Goal: Task Accomplishment & Management: Complete application form

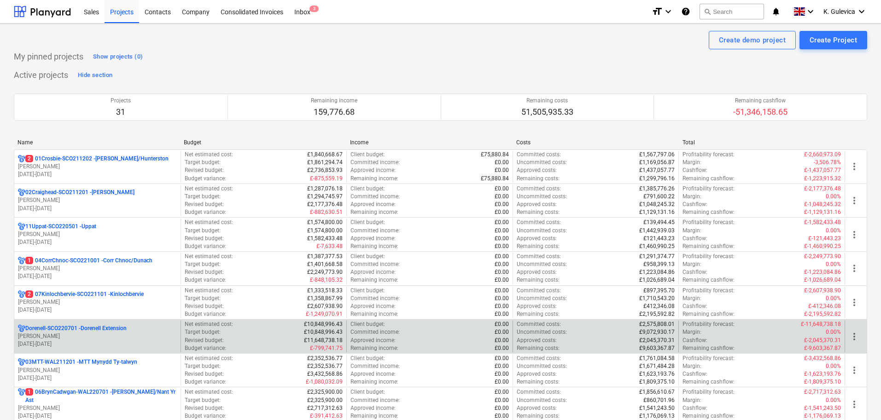
click at [92, 328] on p "Dorenell-SCO220701 - Dorenell Extension" at bounding box center [75, 328] width 101 height 8
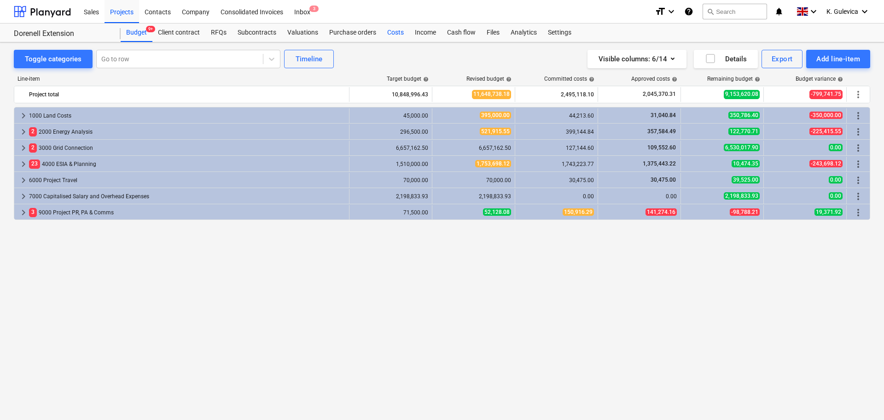
click at [388, 38] on div "Costs" at bounding box center [396, 32] width 28 height 18
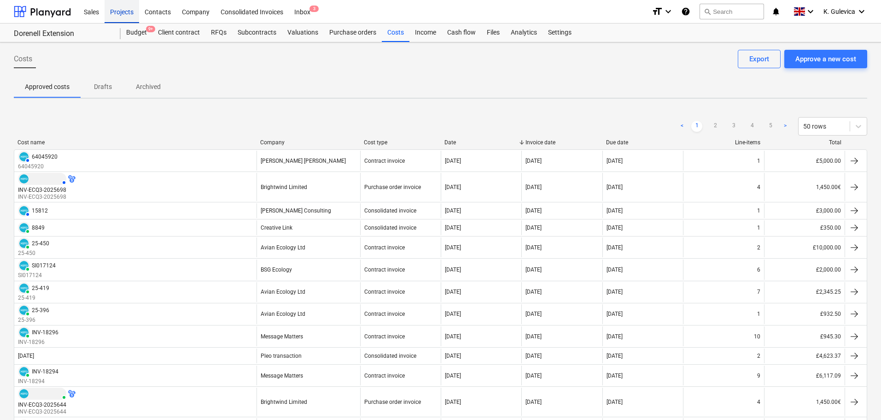
click at [116, 12] on div "Projects" at bounding box center [122, 11] width 35 height 23
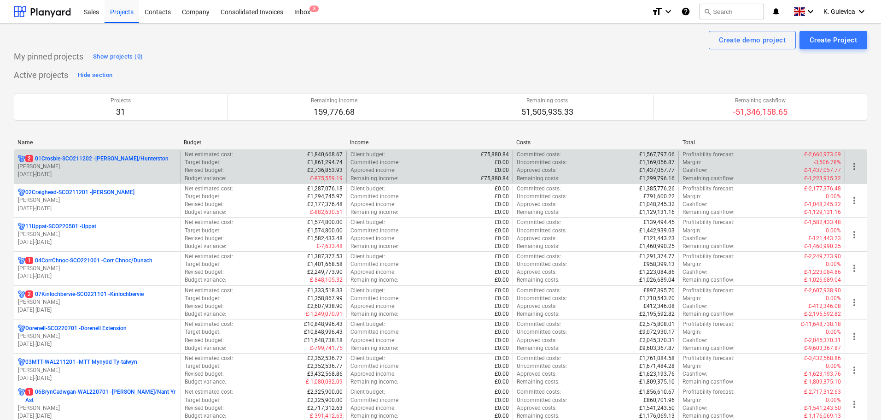
click at [102, 168] on p "[PERSON_NAME]" at bounding box center [97, 167] width 159 height 8
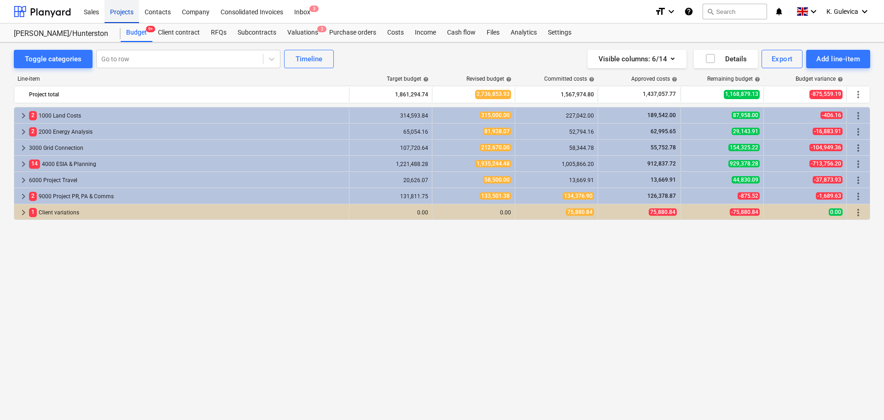
click at [121, 10] on div "Projects" at bounding box center [122, 11] width 35 height 23
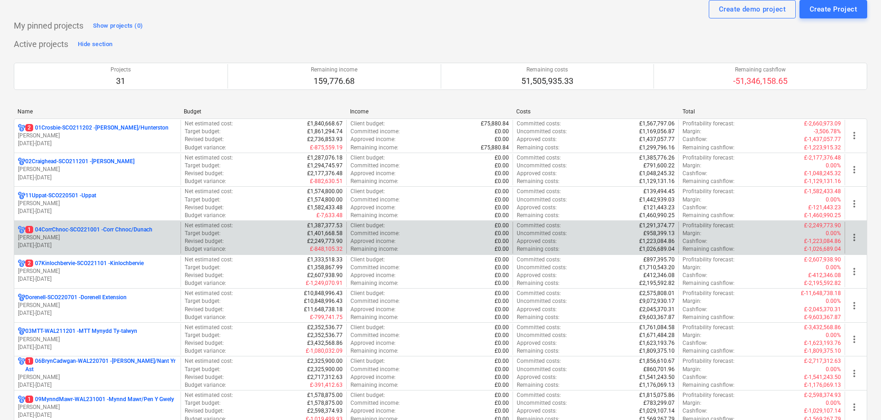
scroll to position [46, 0]
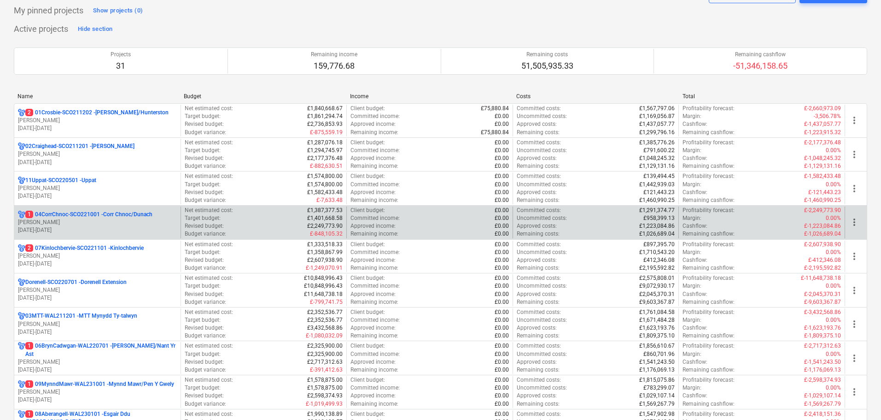
click at [84, 215] on p "1 04CorrChnoc-SCO221001 - Corr Chnoc/Dunach" at bounding box center [88, 214] width 127 height 8
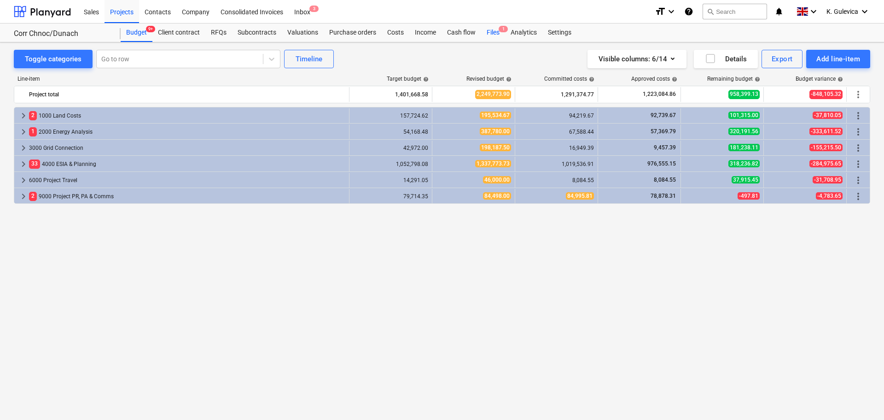
click at [485, 36] on div "Files 1" at bounding box center [493, 32] width 24 height 18
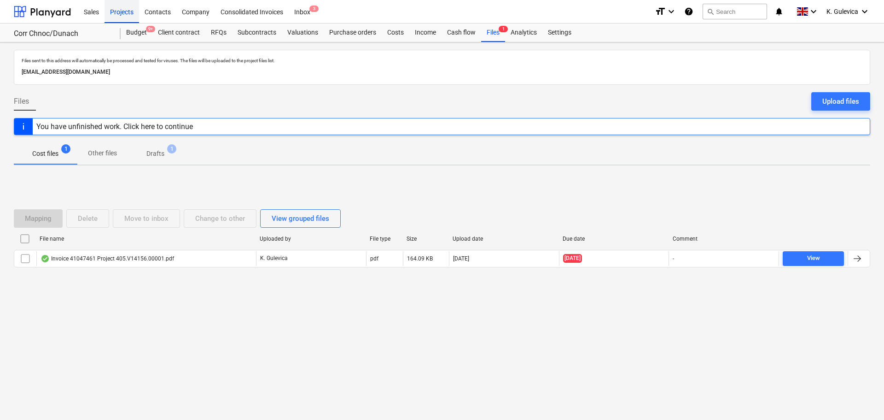
click at [121, 10] on div "Projects" at bounding box center [122, 11] width 35 height 23
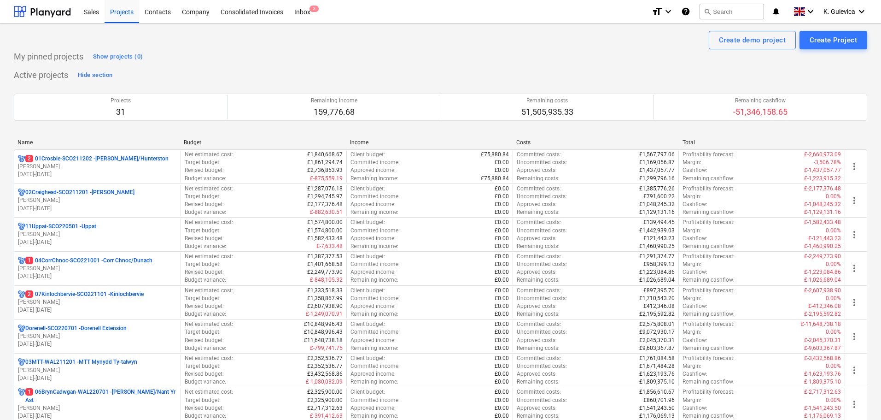
scroll to position [184, 0]
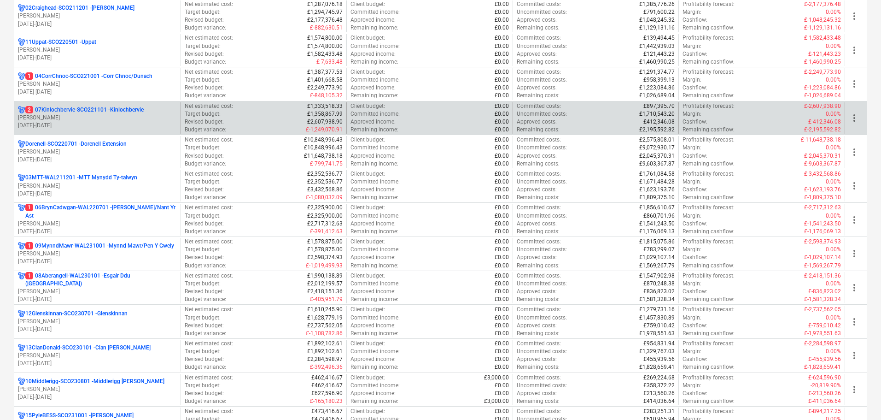
click at [75, 124] on p "[DATE] - [DATE]" at bounding box center [97, 126] width 159 height 8
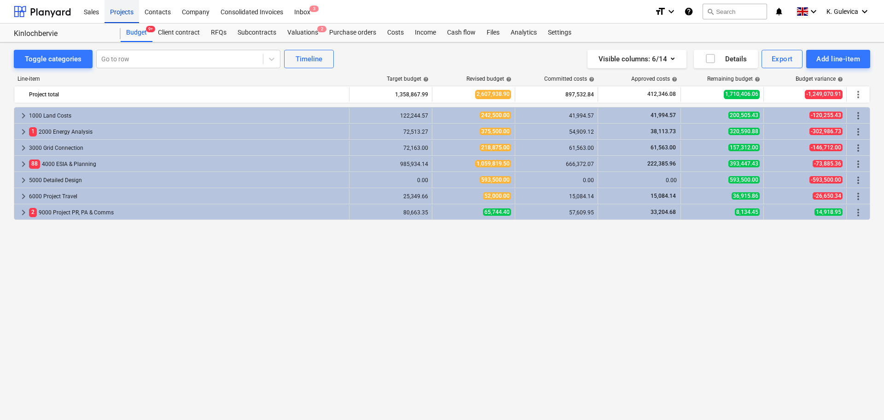
click at [112, 9] on div "Projects" at bounding box center [122, 11] width 35 height 23
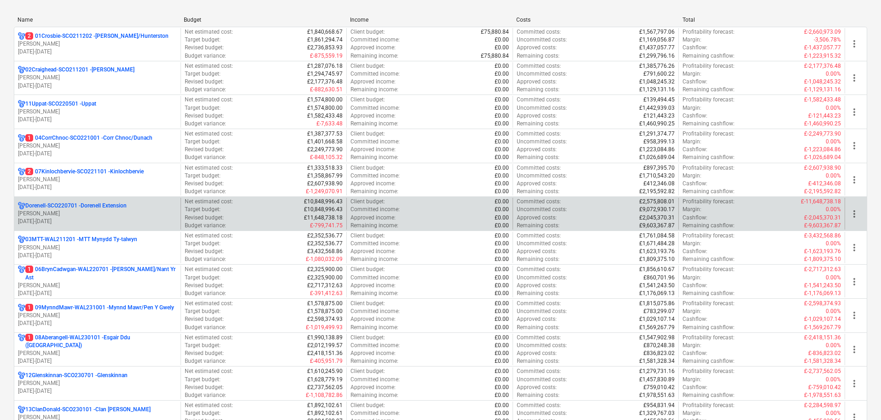
scroll to position [138, 0]
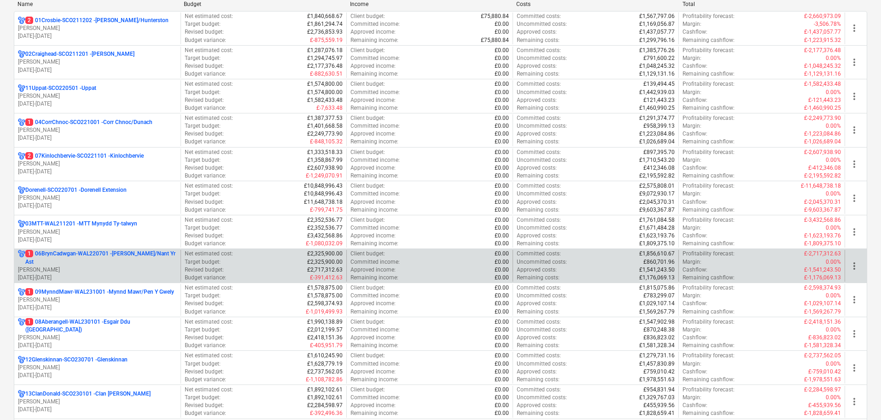
click at [88, 253] on p "1 06BrynCadwgan-WAL220701 - [PERSON_NAME]/Nant Yr Ast" at bounding box center [101, 258] width 152 height 16
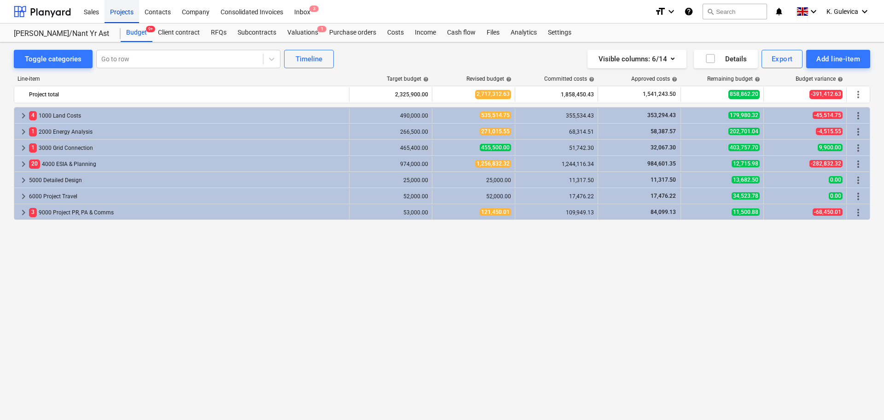
click at [119, 14] on div "Projects" at bounding box center [122, 11] width 35 height 23
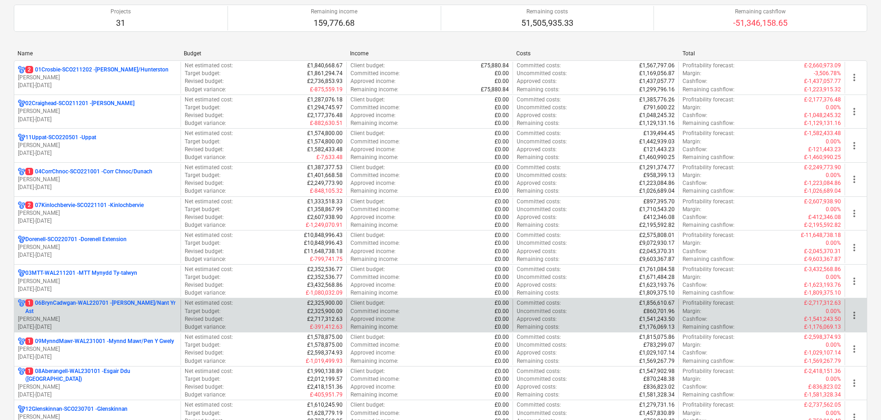
scroll to position [92, 0]
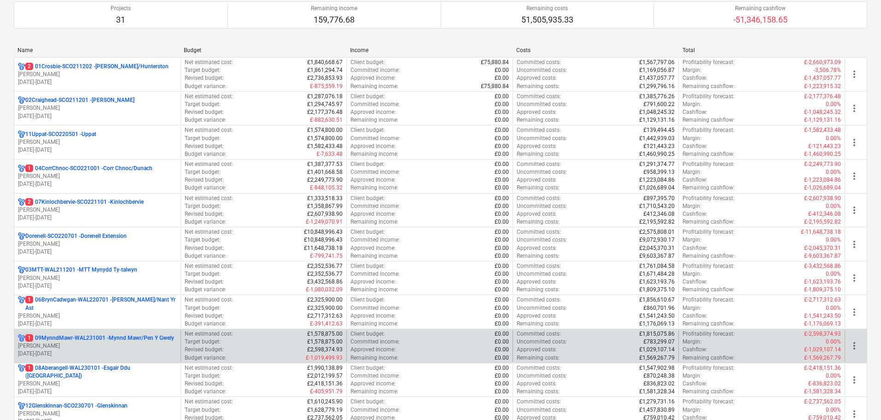
click at [82, 339] on p "1 09MynndMawr-WAL231001 - Mynnd Mawr/Pen Y Gwely" at bounding box center [99, 338] width 149 height 8
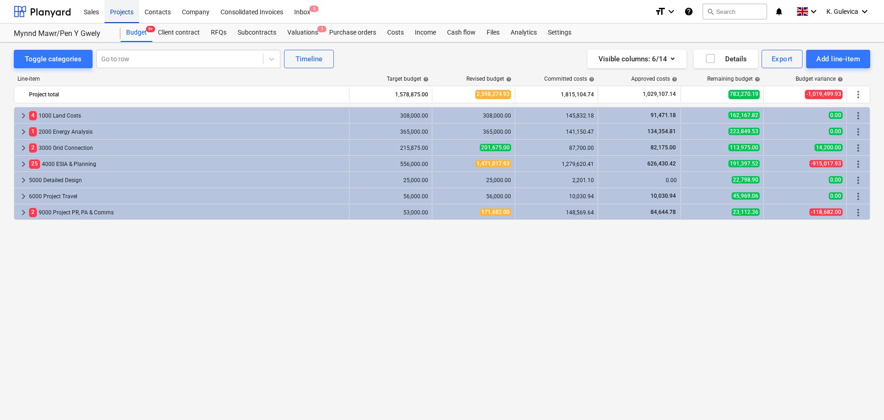
click at [126, 9] on div "Projects" at bounding box center [122, 11] width 35 height 23
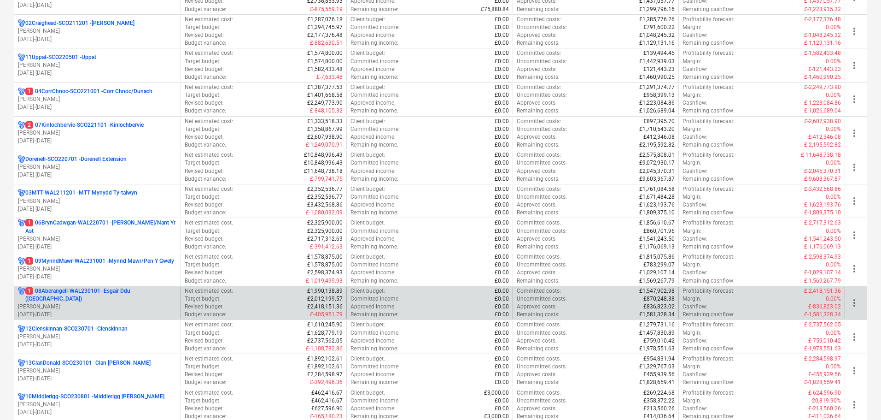
scroll to position [184, 0]
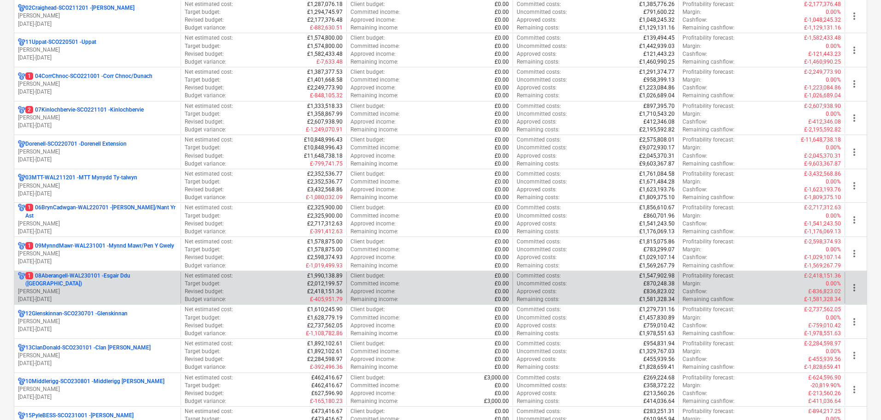
click at [82, 295] on p "[DATE] - [DATE]" at bounding box center [97, 299] width 159 height 8
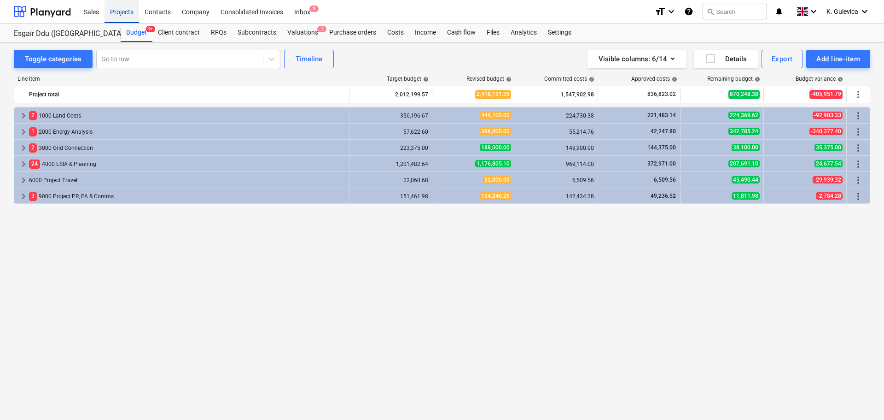
click at [124, 13] on div "Projects" at bounding box center [122, 11] width 35 height 23
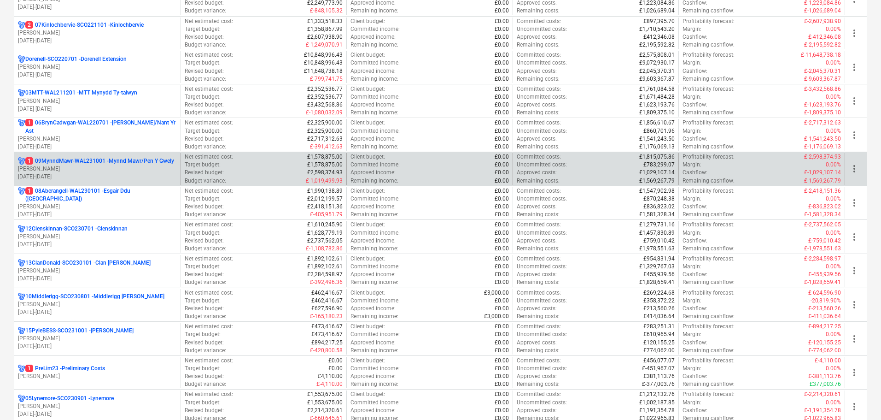
scroll to position [276, 0]
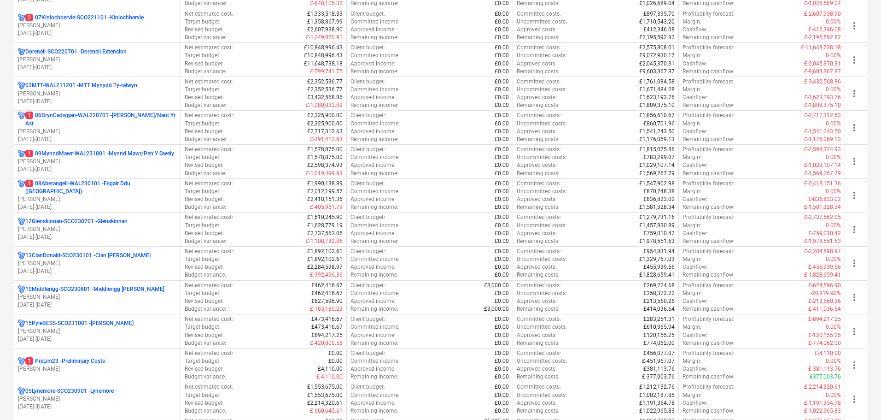
click at [67, 363] on p "1 PreLim23 - Preliminary Costs" at bounding box center [65, 361] width 80 height 8
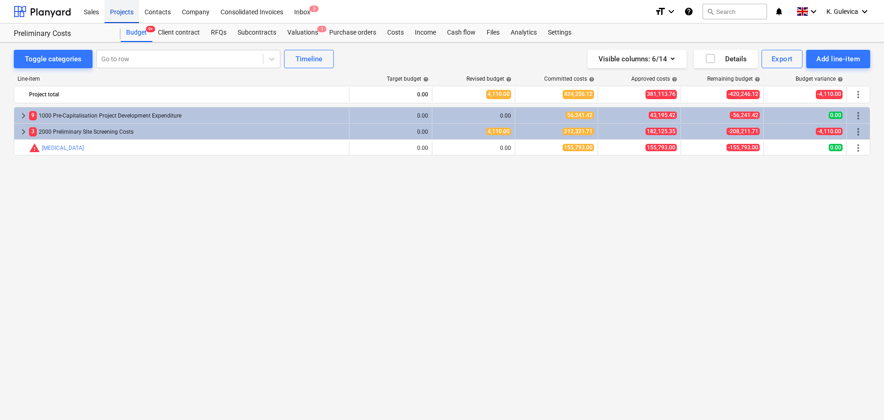
click at [122, 18] on div "Projects" at bounding box center [122, 11] width 35 height 23
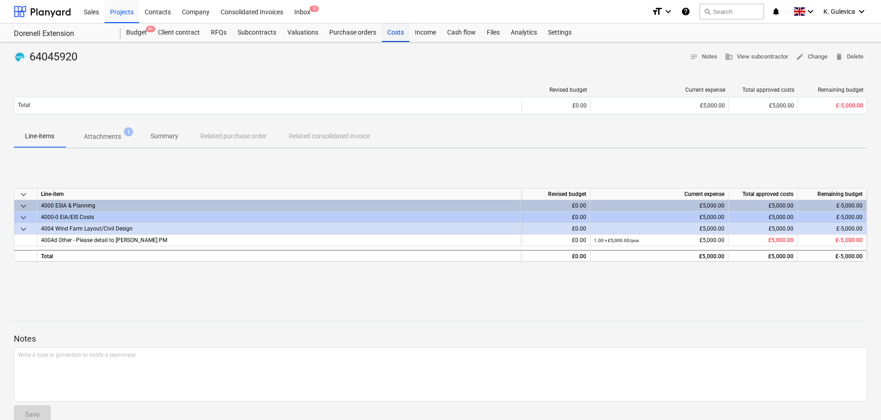
click at [395, 38] on div "Costs" at bounding box center [396, 32] width 28 height 18
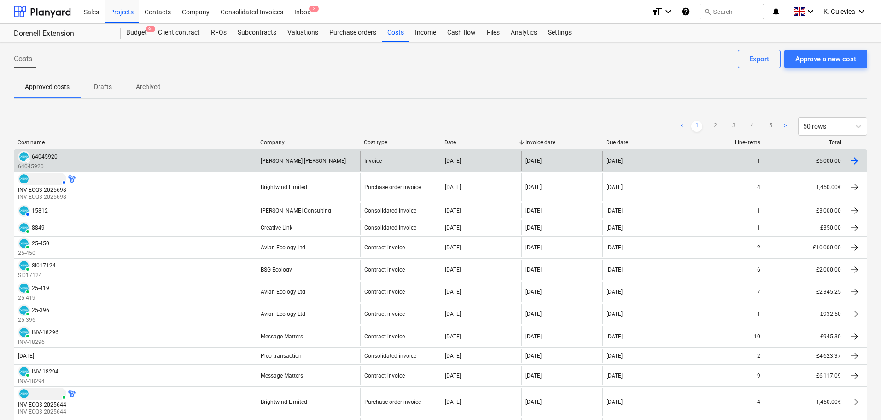
click at [324, 162] on div "[PERSON_NAME] [PERSON_NAME]" at bounding box center [309, 161] width 104 height 20
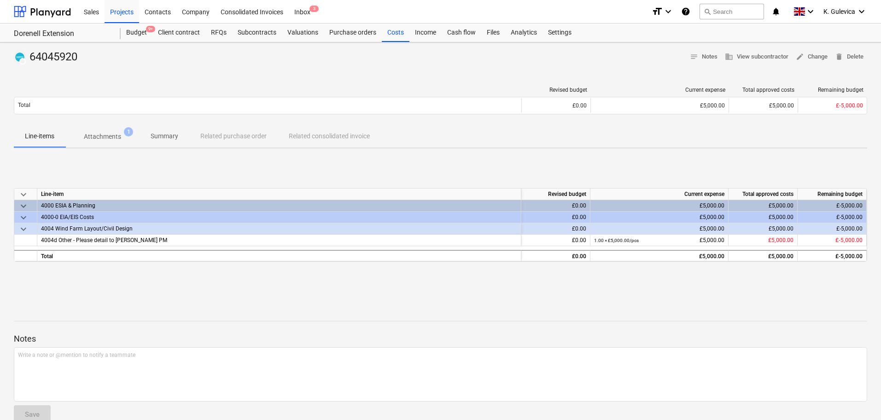
drag, startPoint x: 847, startPoint y: 54, endPoint x: 500, endPoint y: 198, distance: 375.7
click at [500, 198] on div "DRAFT 64045920 notes Notes business View subcontractor edit Change delete Delet…" at bounding box center [440, 240] width 881 height 396
click at [848, 57] on span "delete Delete" at bounding box center [849, 57] width 29 height 11
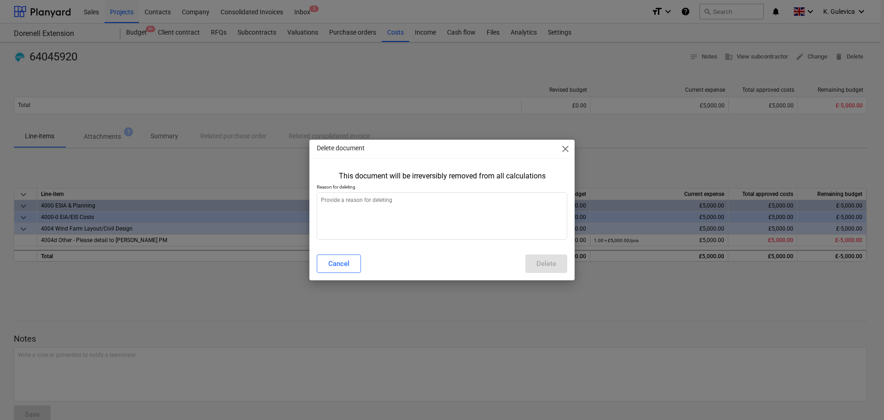
type textarea "x"
click at [414, 218] on textarea at bounding box center [442, 215] width 251 height 47
type textarea "W"
type textarea "x"
type textarea "Wr"
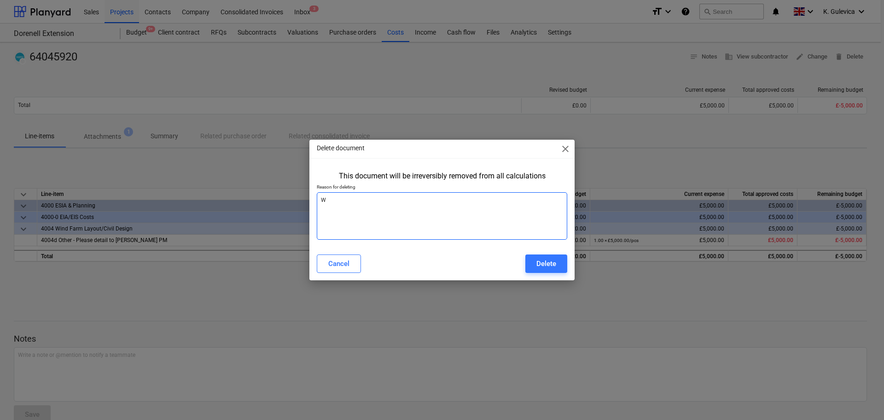
type textarea "x"
type textarea "Wro"
type textarea "x"
type textarea "Wron"
type textarea "x"
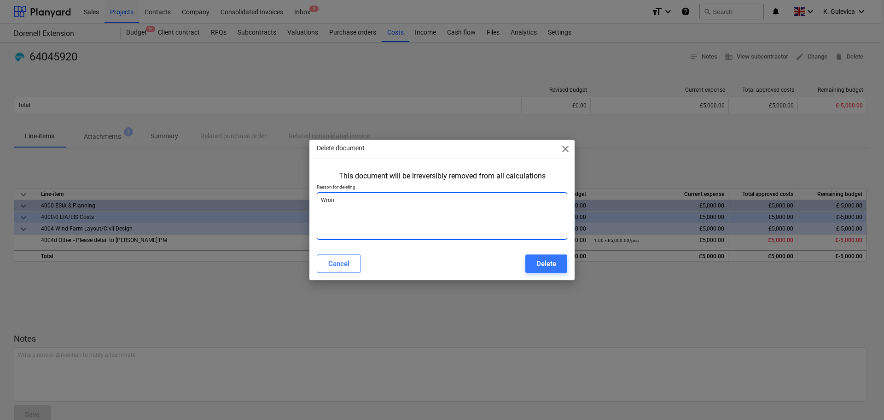
type textarea "Wrong"
type textarea "x"
type textarea "Wrong"
click at [545, 266] on div "Delete" at bounding box center [547, 263] width 20 height 12
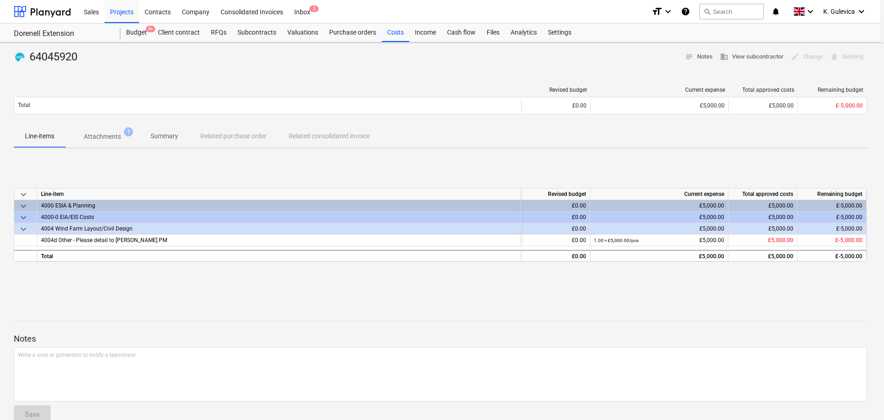
type textarea "x"
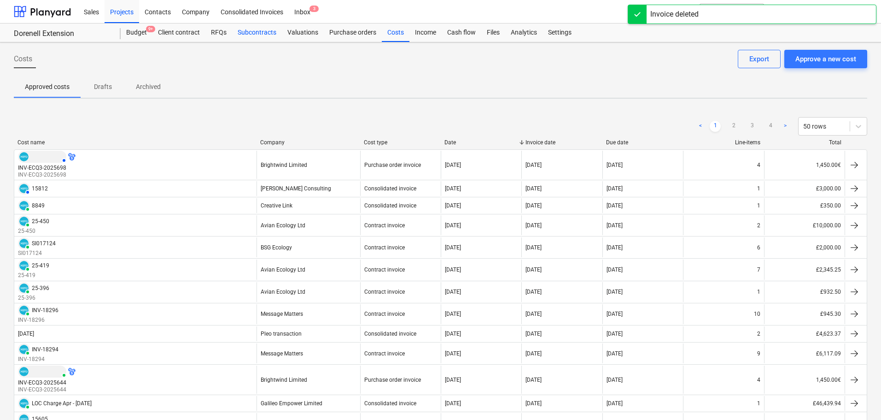
click at [267, 32] on div "Subcontracts" at bounding box center [257, 32] width 50 height 18
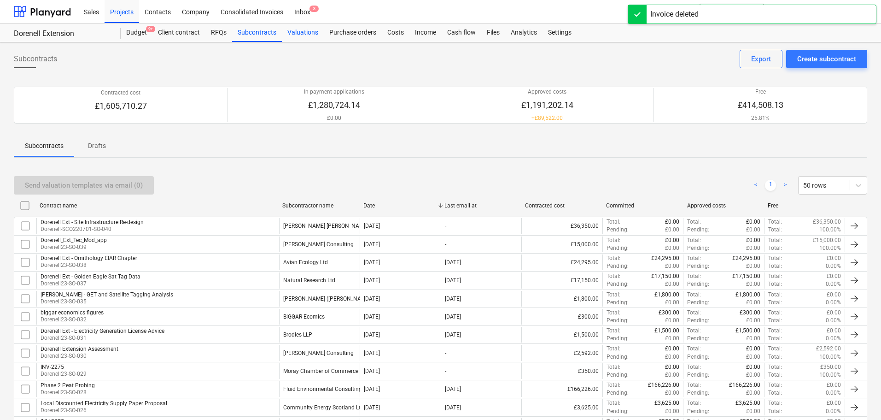
click at [306, 31] on div "Valuations" at bounding box center [303, 32] width 42 height 18
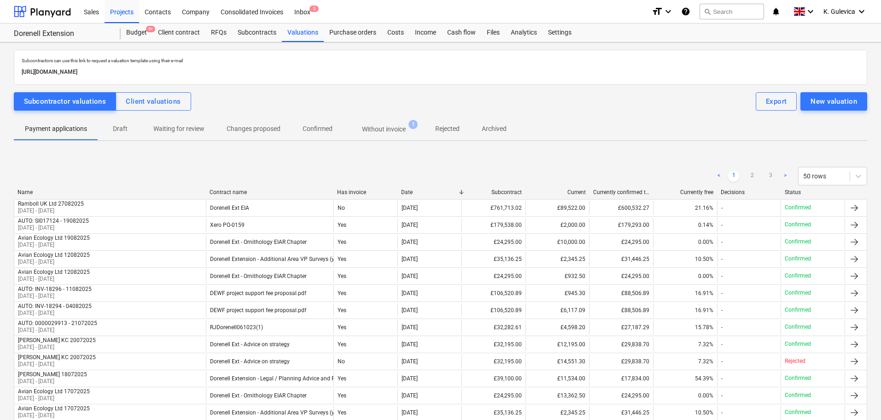
click at [370, 129] on p "Without invoice" at bounding box center [384, 129] width 44 height 10
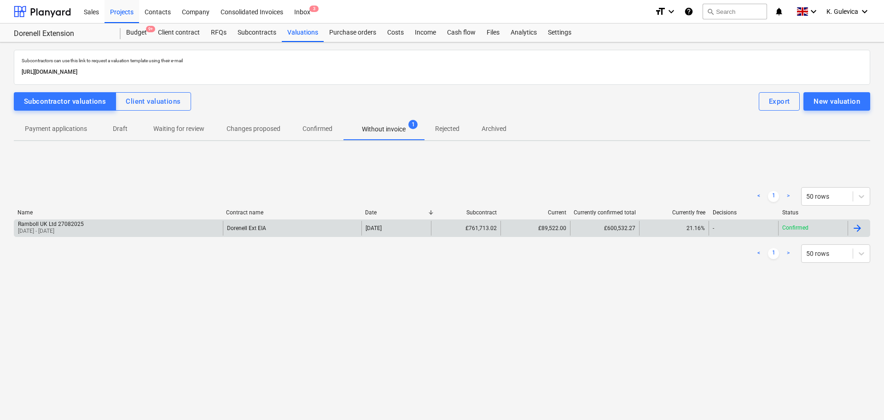
click at [210, 223] on div "Ramboll UK Ltd 27082025 16 Jun 2025 - 22 Aug 2025" at bounding box center [118, 228] width 209 height 15
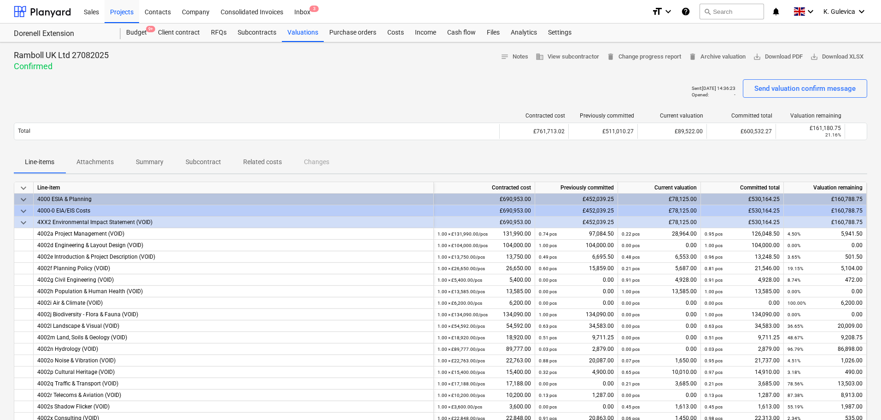
click at [100, 164] on p "Attachments" at bounding box center [94, 162] width 37 height 10
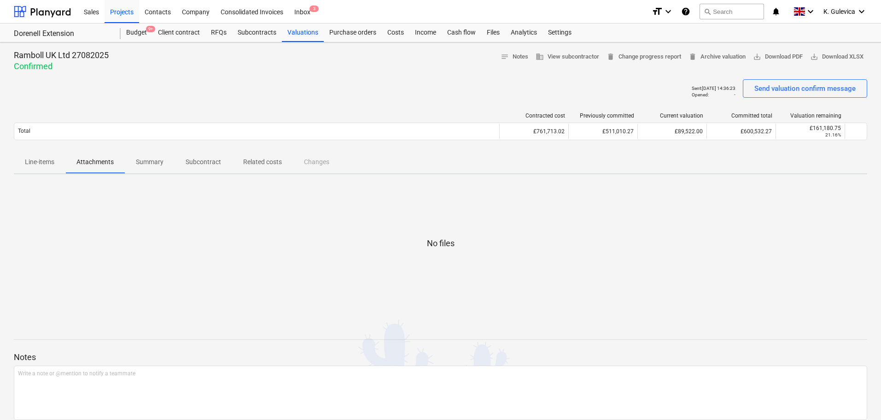
click at [37, 167] on p "Line-items" at bounding box center [39, 162] width 29 height 10
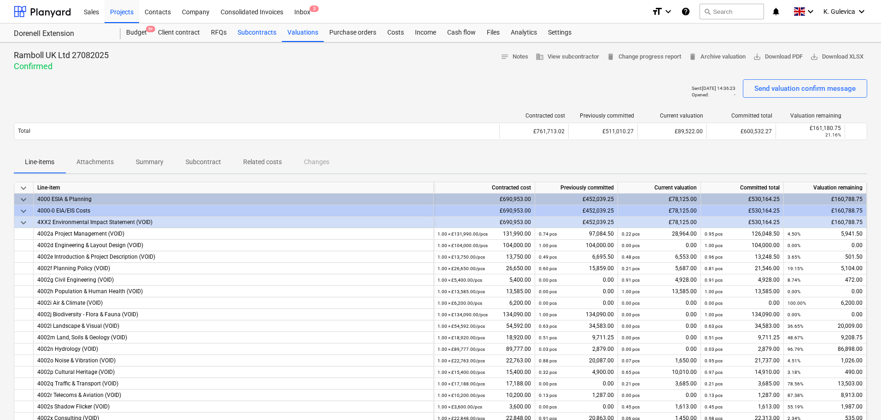
click at [259, 36] on div "Subcontracts" at bounding box center [257, 32] width 50 height 18
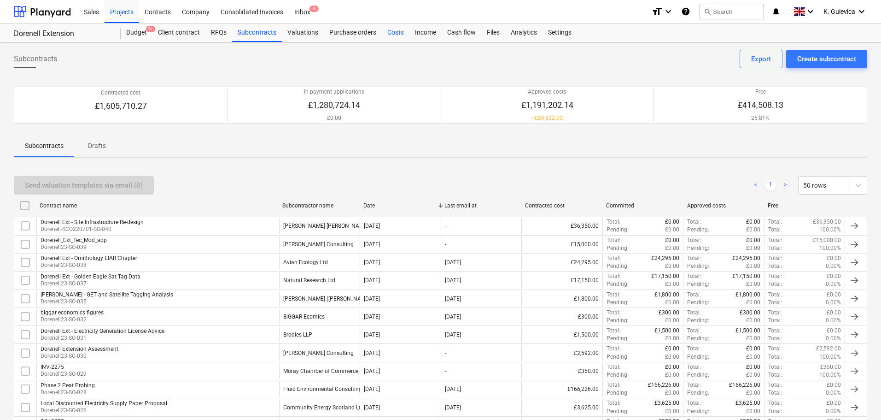
drag, startPoint x: 385, startPoint y: 33, endPoint x: 572, endPoint y: 37, distance: 187.5
click at [385, 33] on div "Costs" at bounding box center [396, 32] width 28 height 18
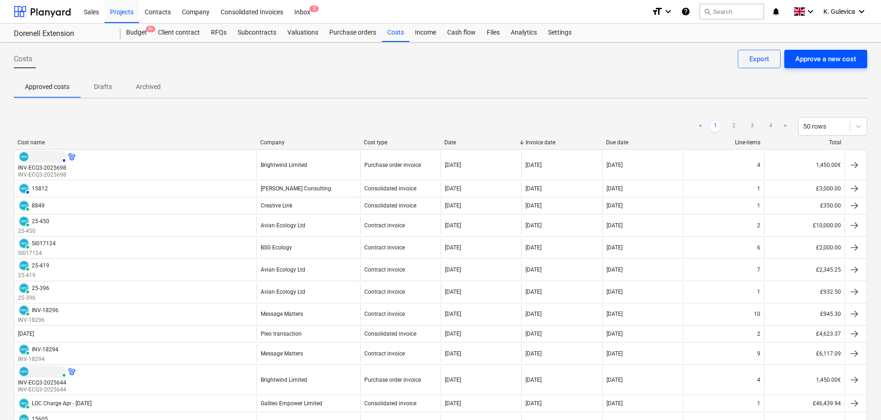
click at [835, 56] on div "Approve a new cost" at bounding box center [825, 59] width 61 height 12
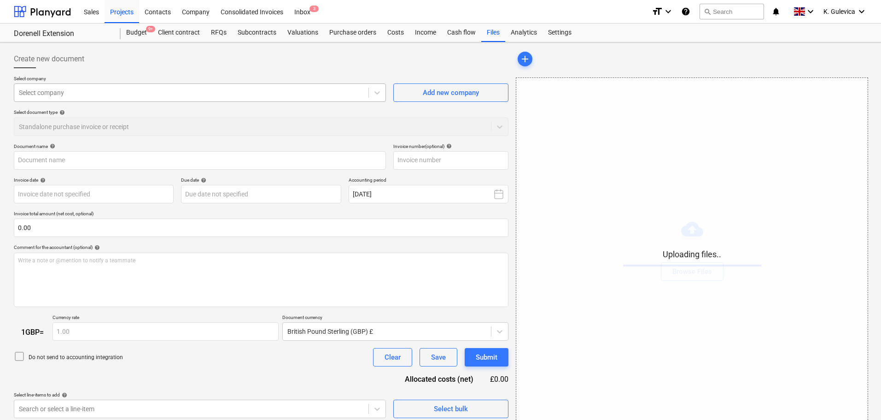
click at [149, 93] on div at bounding box center [191, 92] width 345 height 9
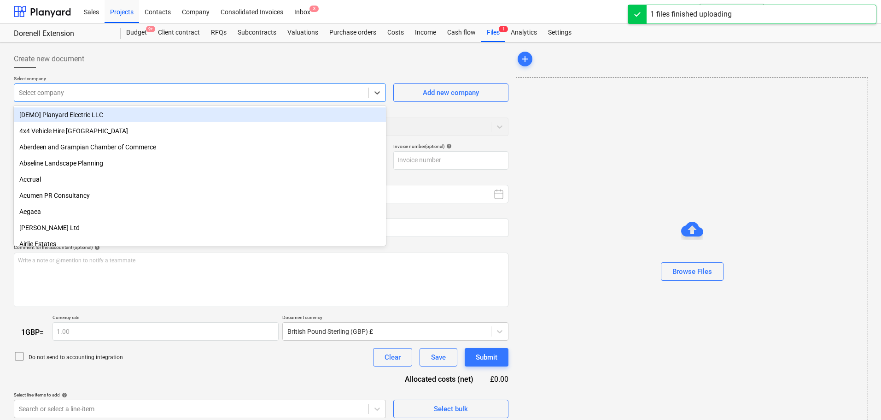
type input "64045920_Galileo_Dorenell_-_Aug_2025.pdf"
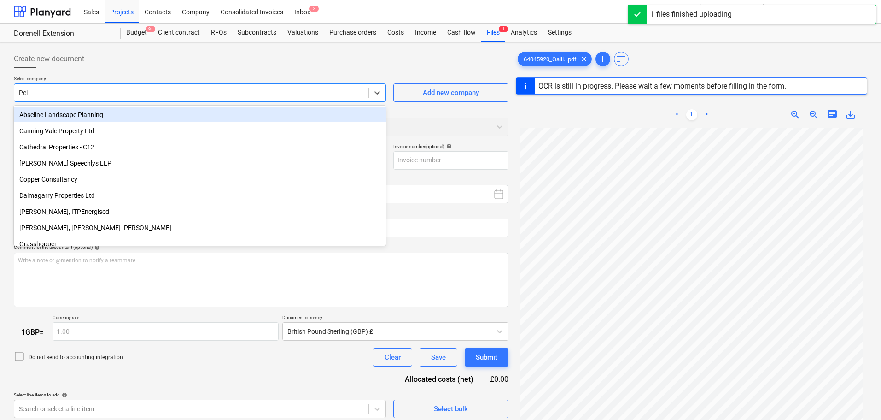
type input "Pell"
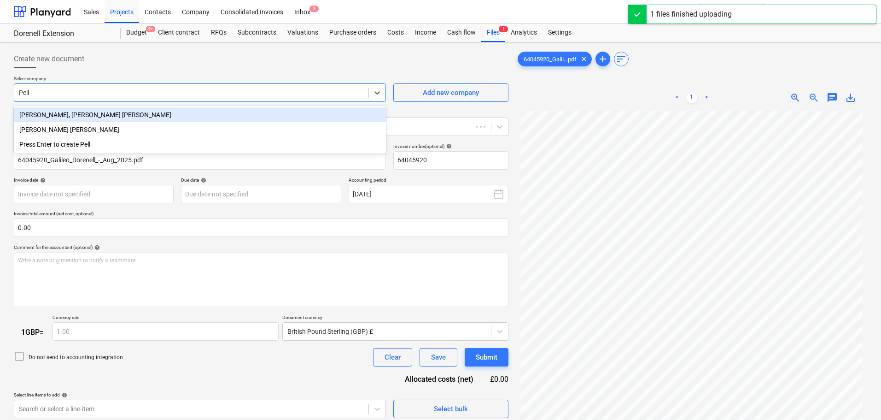
type input "64045920"
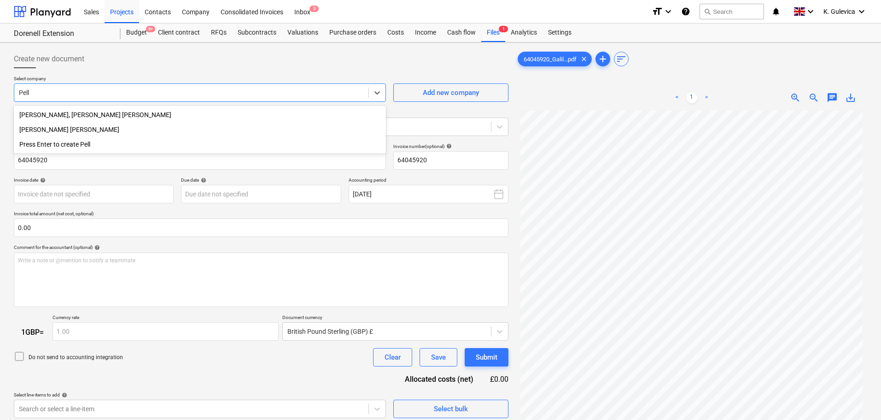
click at [31, 129] on div "[PERSON_NAME] [PERSON_NAME]" at bounding box center [200, 129] width 372 height 15
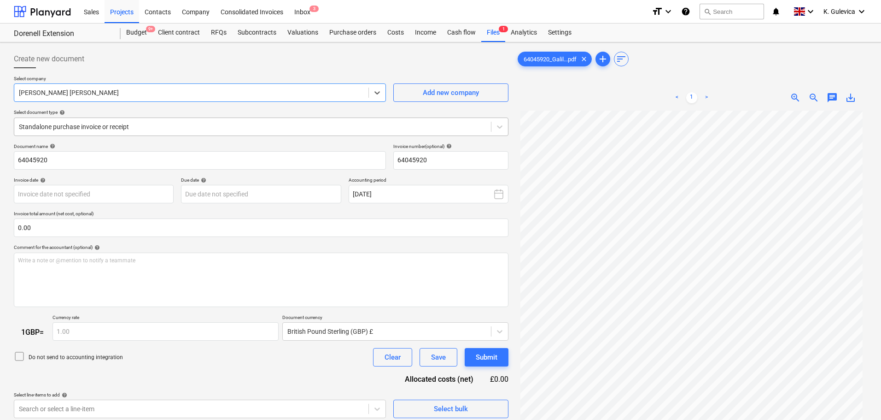
click at [205, 122] on div at bounding box center [252, 126] width 467 height 9
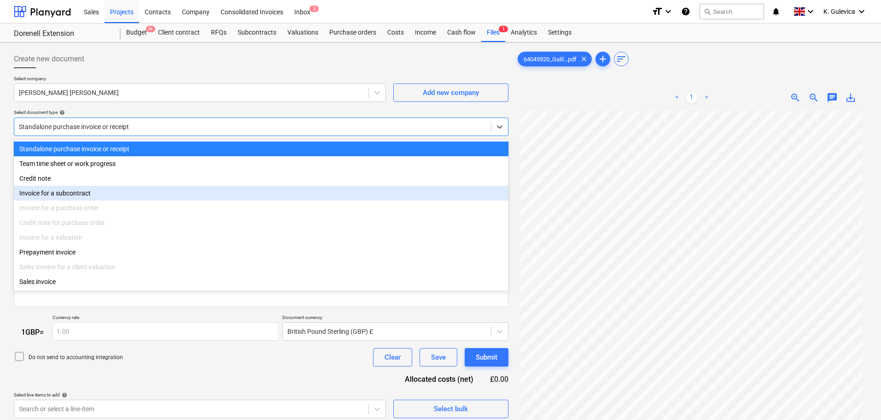
click at [104, 190] on div "Invoice for a subcontract" at bounding box center [261, 193] width 495 height 15
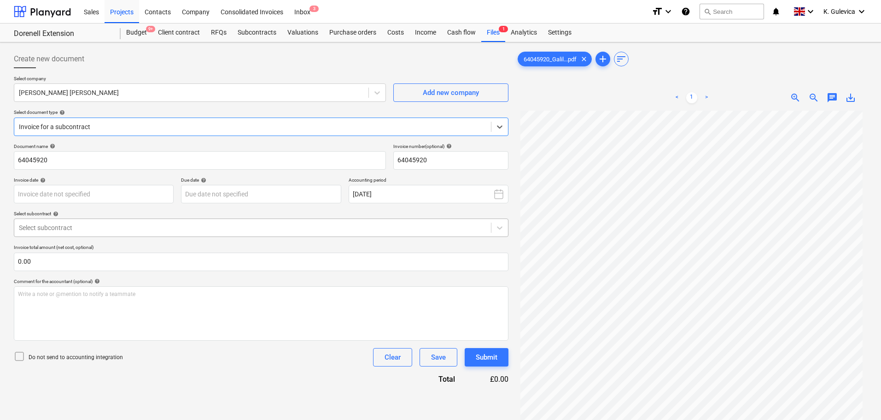
drag, startPoint x: 140, startPoint y: 219, endPoint x: 141, endPoint y: 230, distance: 11.7
click at [140, 219] on div "Select subcontract" at bounding box center [261, 227] width 495 height 18
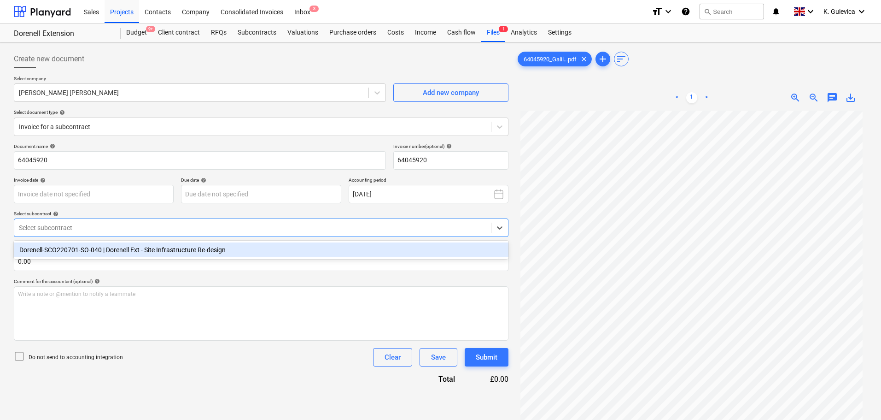
click at [137, 252] on div "Dorenell-SCO220701-SO-040 | Dorenell Ext - Site Infrastructure Re-design" at bounding box center [261, 249] width 495 height 15
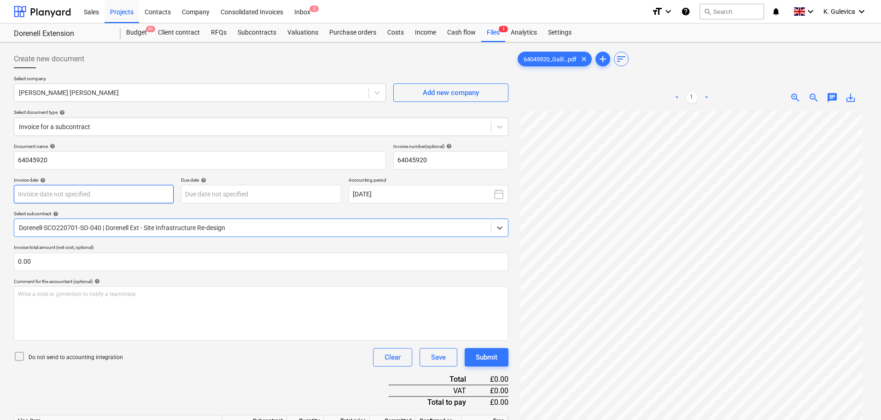
click at [129, 195] on body "Sales Projects Contacts Company Consolidated Invoices Inbox 3 format_size keybo…" at bounding box center [440, 210] width 881 height 420
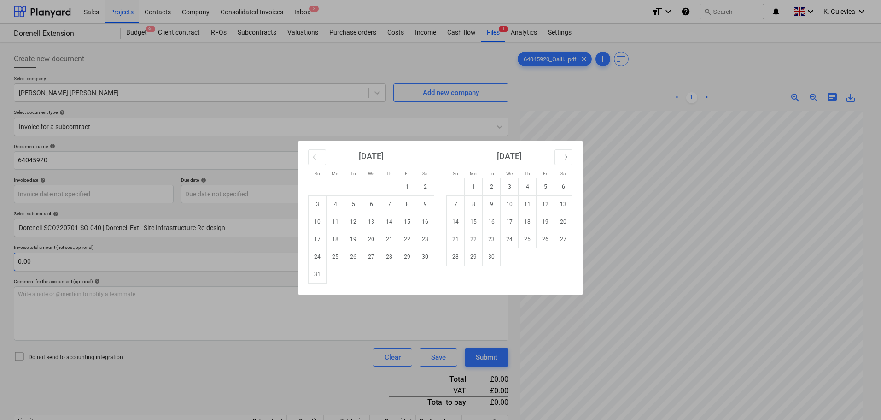
click at [405, 258] on td "29" at bounding box center [407, 257] width 18 height 18
type input "[DATE]"
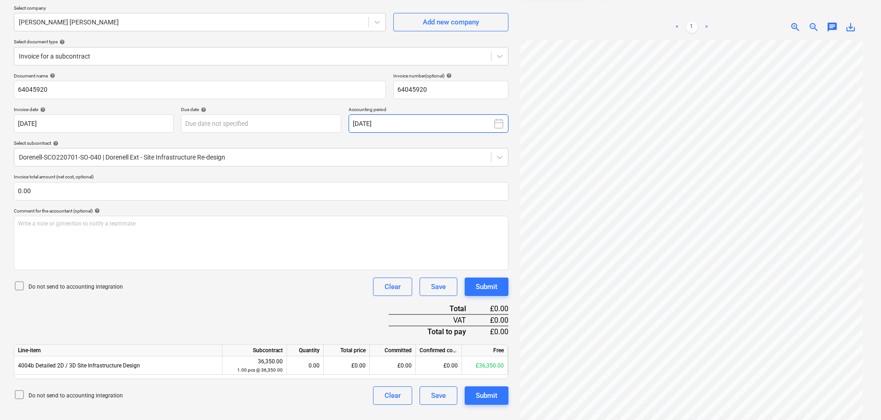
scroll to position [92, 0]
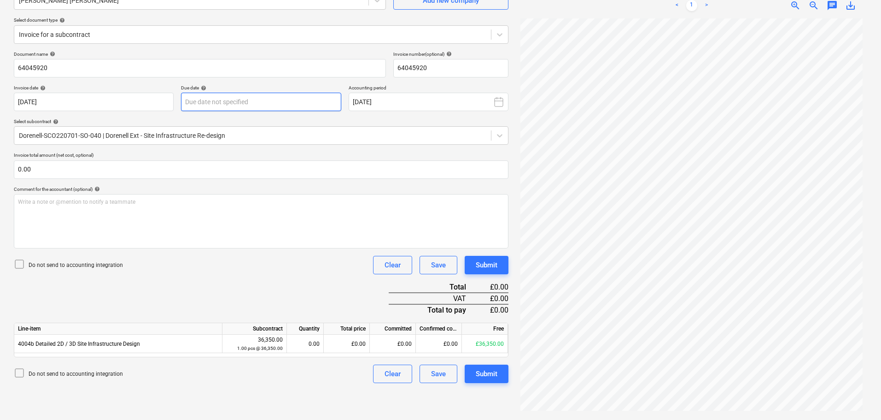
click at [230, 96] on body "Sales Projects Contacts Company Consolidated Invoices Inbox 3 format_size keybo…" at bounding box center [440, 118] width 881 height 420
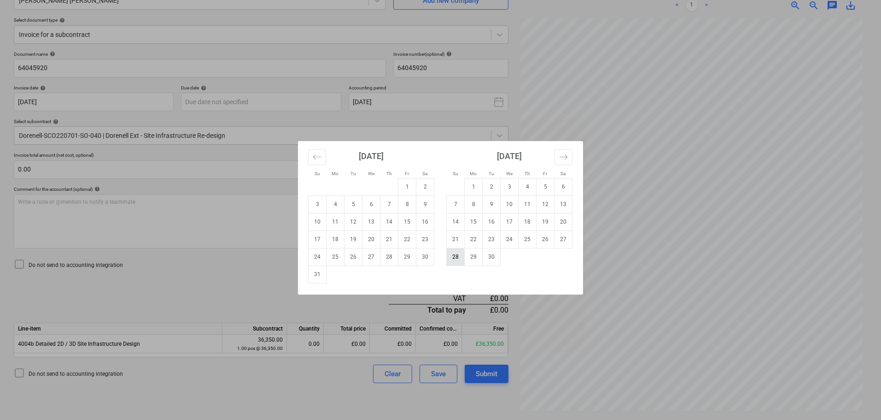
click at [452, 262] on td "28" at bounding box center [456, 257] width 18 height 18
type input "[DATE]"
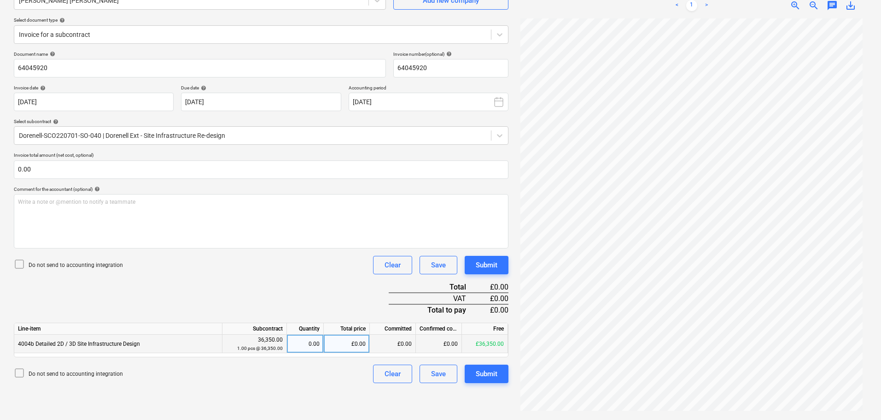
click at [353, 343] on div "£0.00" at bounding box center [347, 343] width 46 height 18
type input "5000"
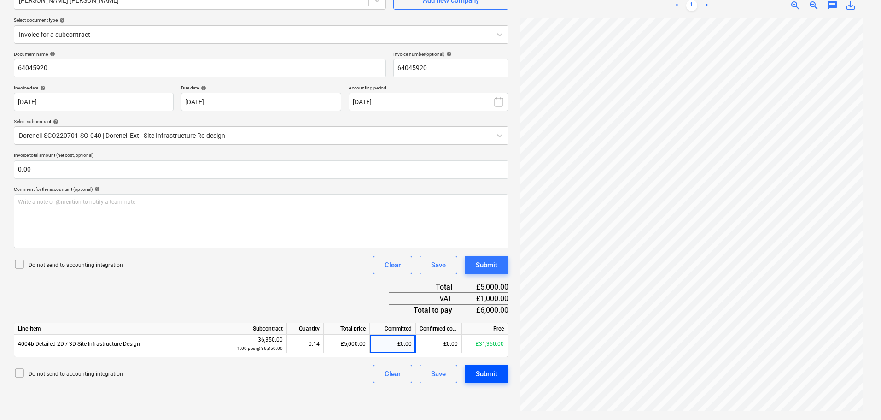
click at [477, 372] on div "Submit" at bounding box center [487, 374] width 22 height 12
